Goal: Task Accomplishment & Management: Use online tool/utility

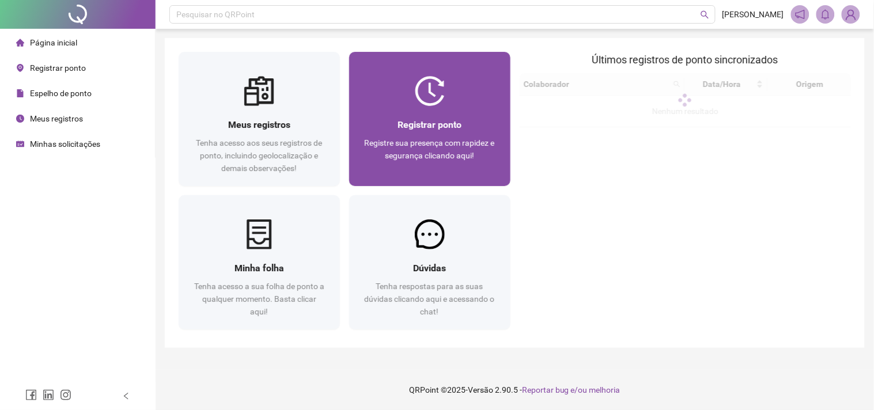
click at [448, 124] on span "Registrar ponto" at bounding box center [430, 124] width 64 height 11
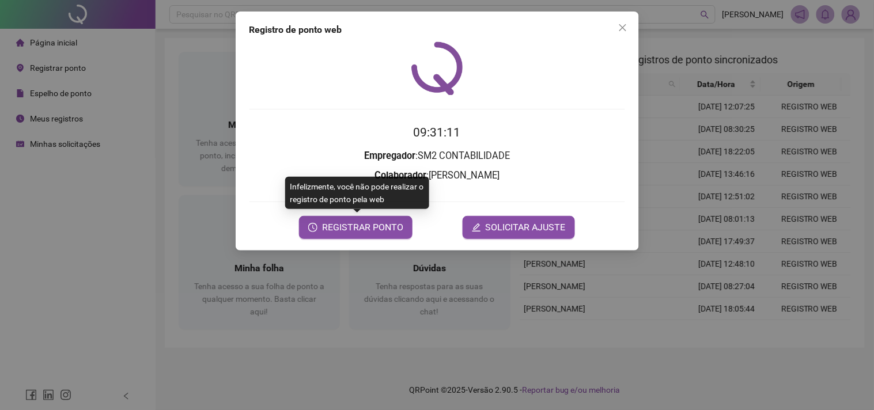
click at [361, 239] on div "Registro de ponto web 09:31:11 Empregador : SM2 CONTABILIDADE Colaborador : [PE…" at bounding box center [437, 131] width 403 height 239
click at [317, 234] on button "REGISTRAR PONTO" at bounding box center [356, 227] width 114 height 23
